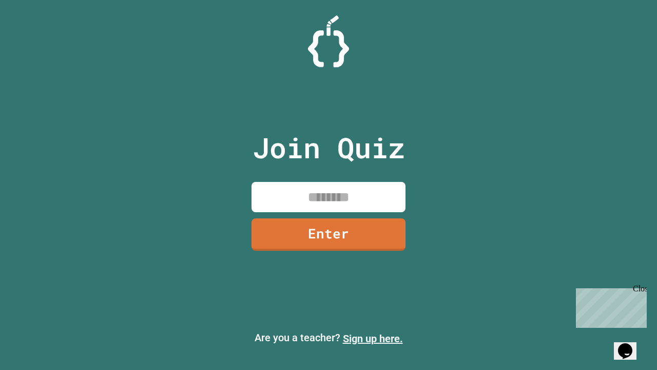
click at [373, 338] on link "Sign up here." at bounding box center [373, 338] width 60 height 12
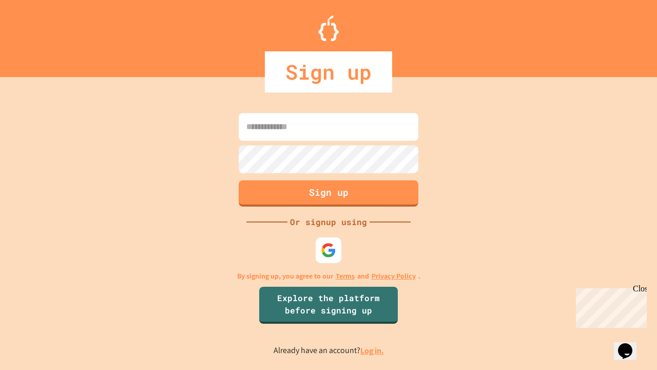
click at [373, 350] on link "Log in." at bounding box center [372, 350] width 24 height 11
